Goal: Understand process/instructions: Learn how to perform a task or action

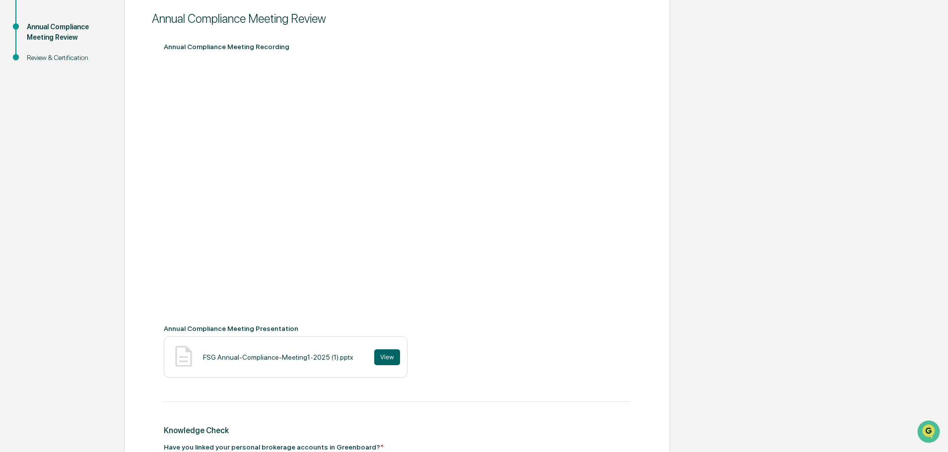
scroll to position [298, 0]
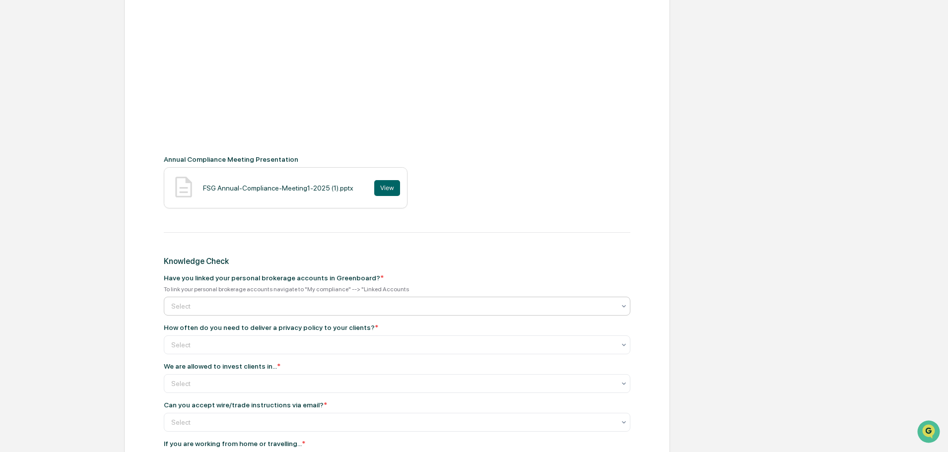
click at [488, 300] on div "Select" at bounding box center [393, 306] width 454 height 14
click at [489, 300] on div "Select" at bounding box center [393, 306] width 454 height 14
click at [452, 346] on div at bounding box center [393, 345] width 444 height 10
click at [757, 300] on div "Get Started Annual Compliance Meeting Review Review & Certification Annual Comp…" at bounding box center [474, 223] width 938 height 807
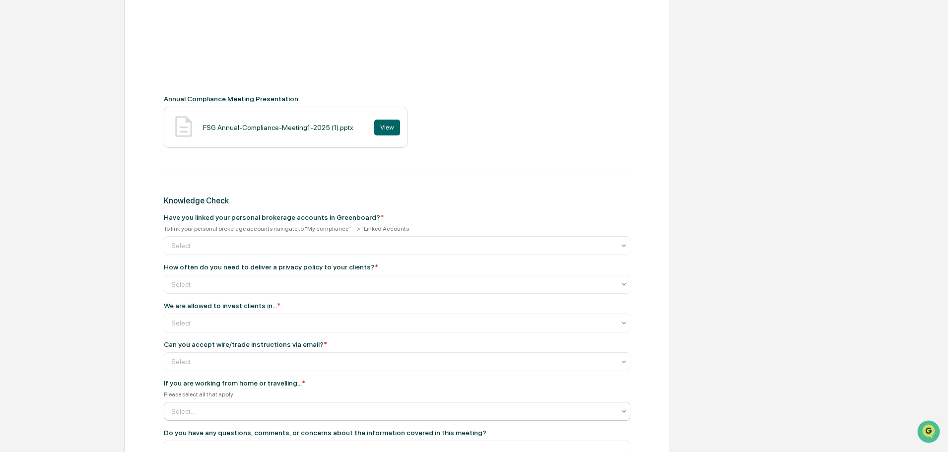
scroll to position [473, 0]
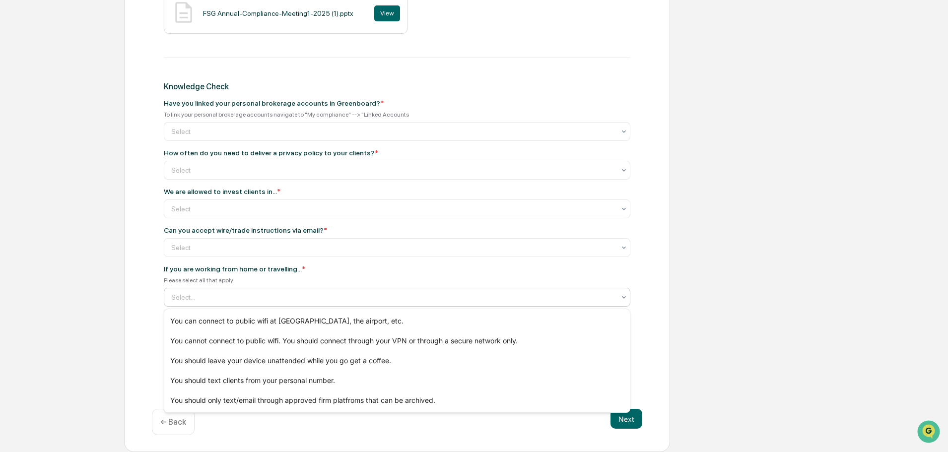
click at [338, 299] on div at bounding box center [393, 297] width 444 height 10
click at [751, 250] on div "Get Started Annual Compliance Meeting Review Review & Certification Annual Comp…" at bounding box center [474, 48] width 938 height 807
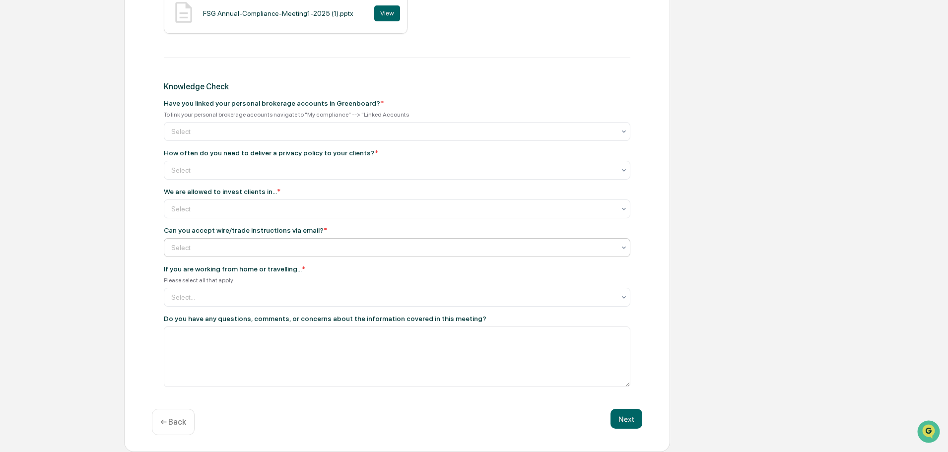
click at [249, 252] on div at bounding box center [393, 248] width 444 height 10
click at [234, 207] on div at bounding box center [393, 209] width 444 height 10
click at [834, 208] on div "Get Started Annual Compliance Meeting Review Review & Certification Annual Comp…" at bounding box center [474, 48] width 938 height 807
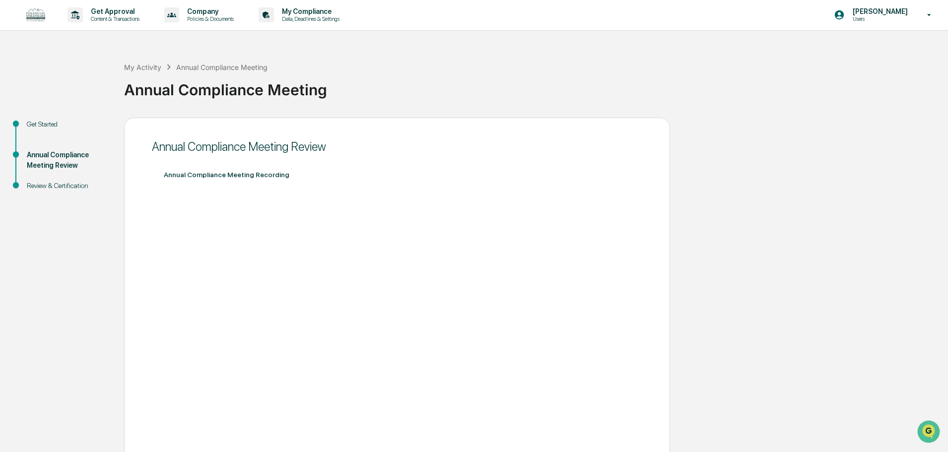
scroll to position [0, 0]
